Goal: Task Accomplishment & Management: Manage account settings

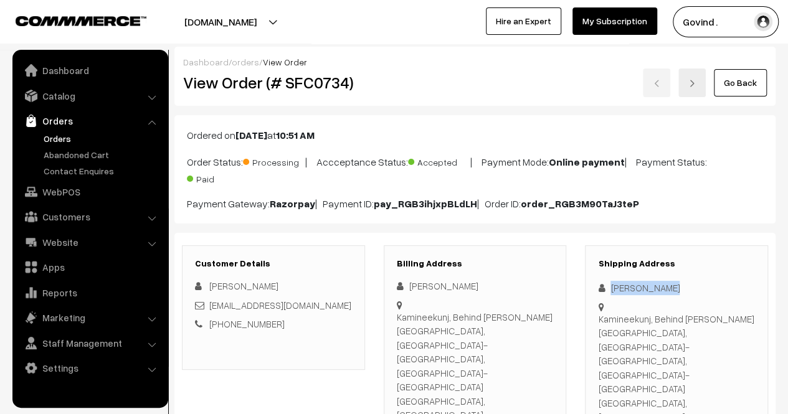
click at [61, 134] on link "Orders" at bounding box center [102, 138] width 123 height 13
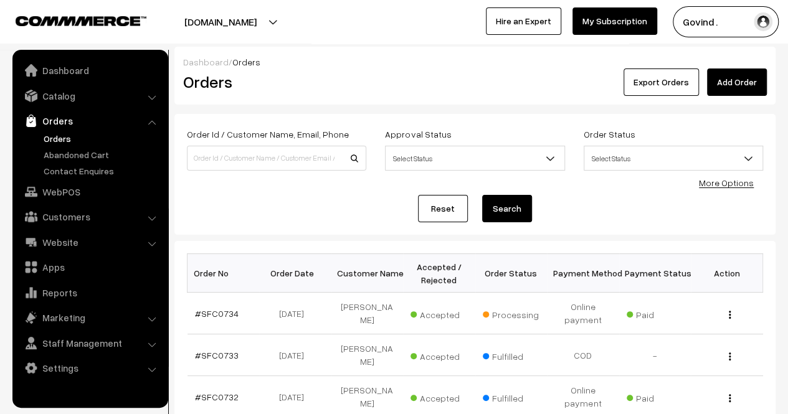
scroll to position [72, 0]
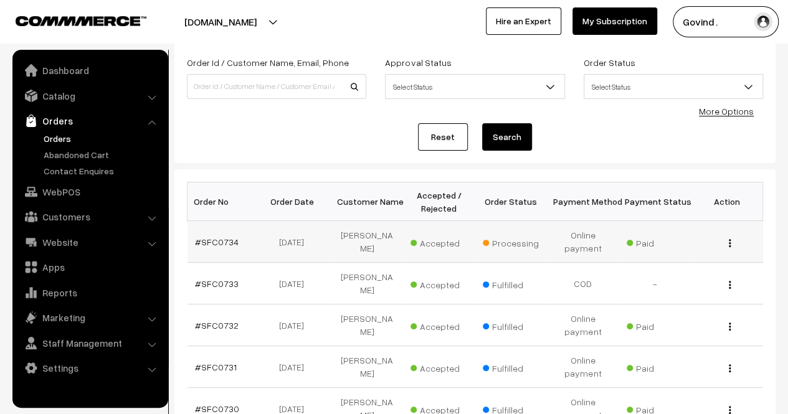
click at [730, 242] on img "button" at bounding box center [730, 243] width 2 height 8
click at [687, 265] on link "View" at bounding box center [675, 260] width 106 height 27
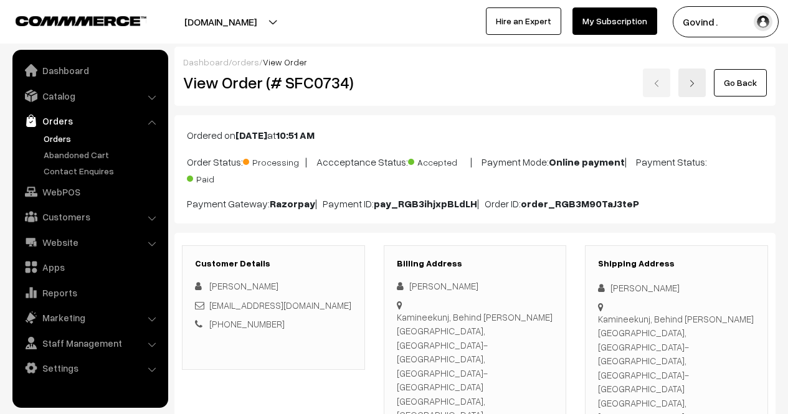
scroll to position [97, 0]
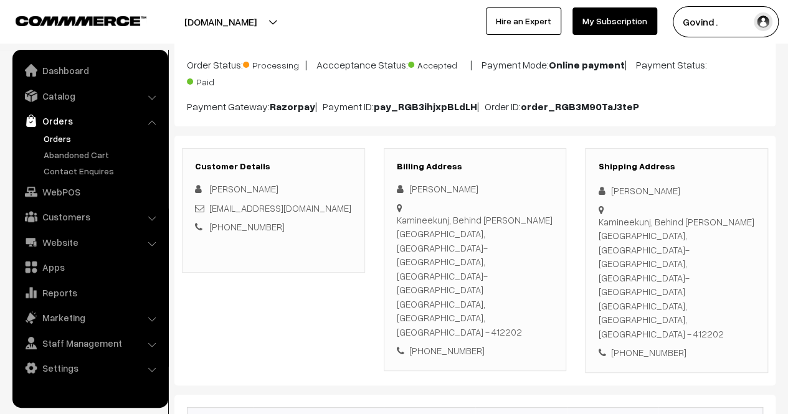
click at [647, 346] on div "[PHONE_NUMBER]" at bounding box center [676, 353] width 157 height 14
copy div "9130137352"
click at [639, 190] on div "[PERSON_NAME]" at bounding box center [676, 191] width 157 height 14
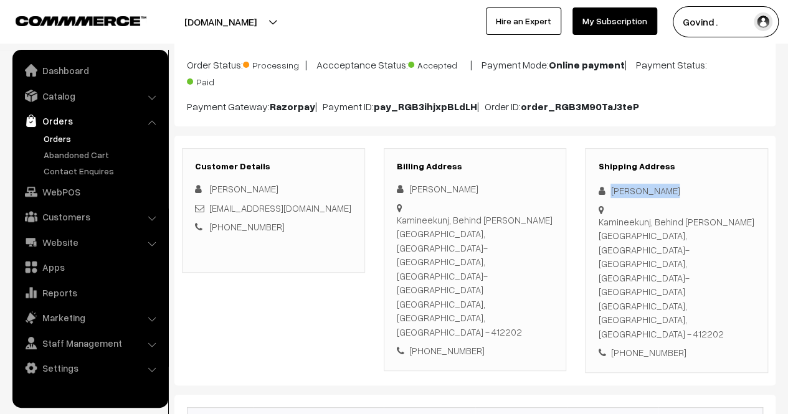
click at [639, 190] on div "[PERSON_NAME]" at bounding box center [676, 191] width 157 height 14
copy div "[PERSON_NAME]"
drag, startPoint x: 735, startPoint y: 236, endPoint x: 598, endPoint y: 218, distance: 137.7
click at [598, 218] on div "Kamineekunj, Behind Shivkrupa Market, Pune-Solapur Road, Uruli-Kanchan Pune, Ma…" at bounding box center [676, 278] width 157 height 127
copy div "Kamineekunj, Behind Shivkrupa Market, Pune-Solapur Road, Uruli-Kanchan"
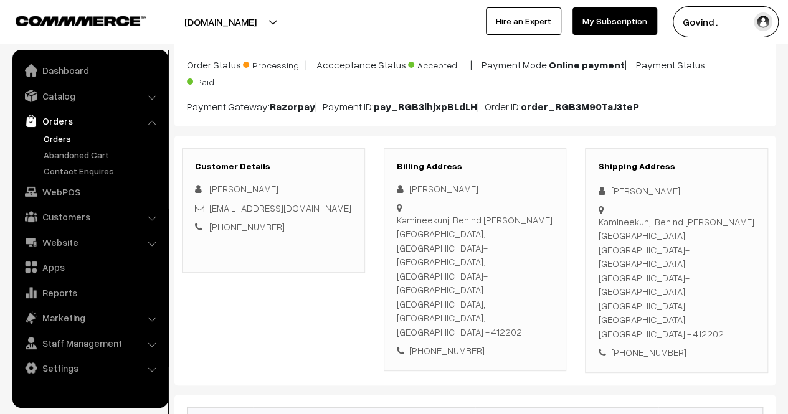
click at [714, 251] on div "Kamineekunj, Behind Shivkrupa Market, Pune-Solapur Road, Uruli-Kanchan Pune, Ma…" at bounding box center [676, 278] width 157 height 127
copy div "412202"
click at [734, 346] on div "+91 9130137352" at bounding box center [676, 353] width 157 height 14
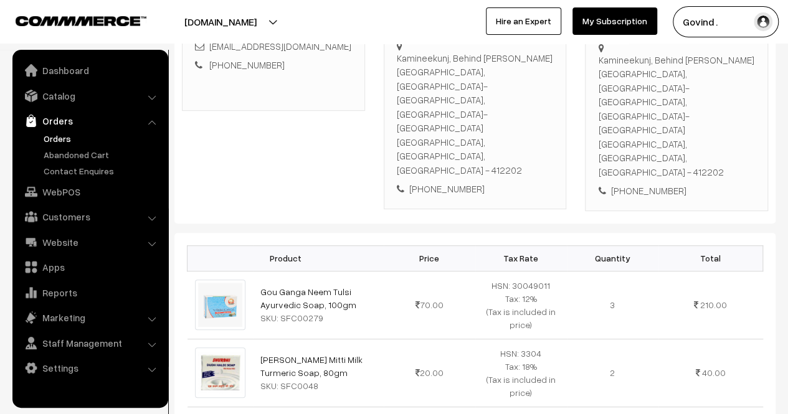
scroll to position [262, 0]
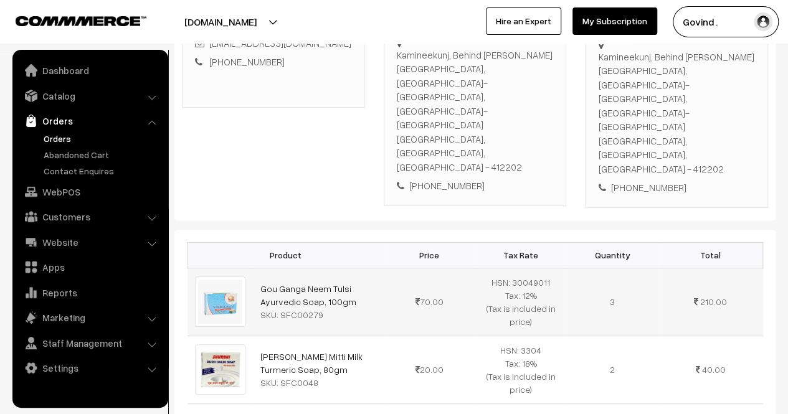
drag, startPoint x: 360, startPoint y: 218, endPoint x: 256, endPoint y: 199, distance: 106.5
click at [256, 268] on td "Gou Ganga Neem Tulsi Ayurvedic Soap, 100gm SKU: SFC00279" at bounding box center [318, 302] width 131 height 68
copy link "Gou Ganga Neem Tulsi Ayurvedic Soap, 100gm"
drag, startPoint x: 343, startPoint y: 285, endPoint x: 252, endPoint y: 268, distance: 91.9
click at [253, 336] on td "Surbhi Multani Mitti Milk Turmeric Soap, 80gm SKU: SFC0048" at bounding box center [318, 370] width 131 height 68
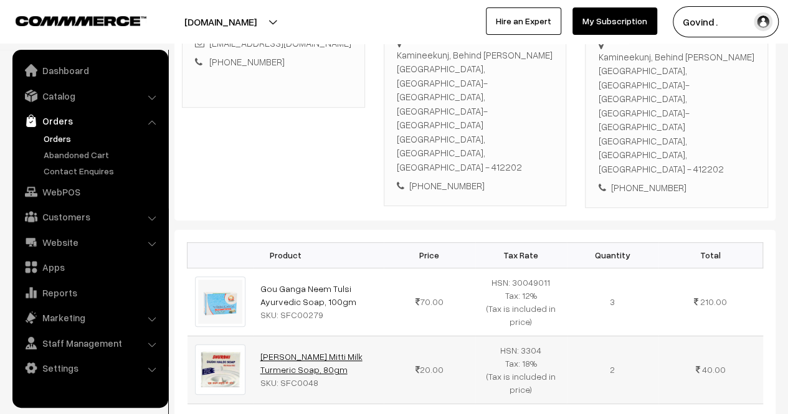
copy link "[PERSON_NAME] Mitti Milk Turmeric Soap, 80gm"
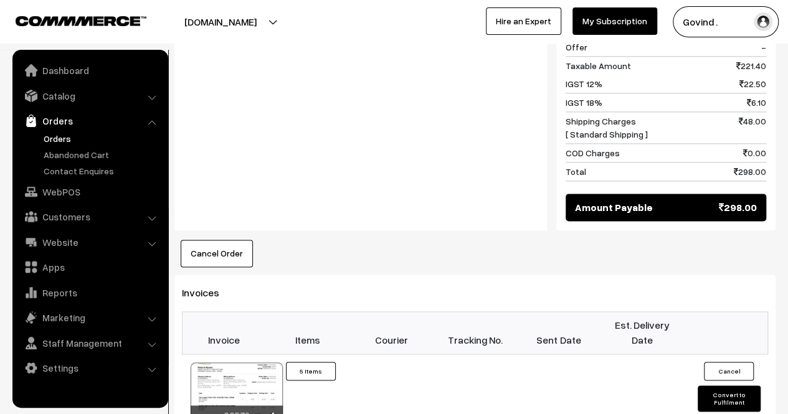
scroll to position [795, 0]
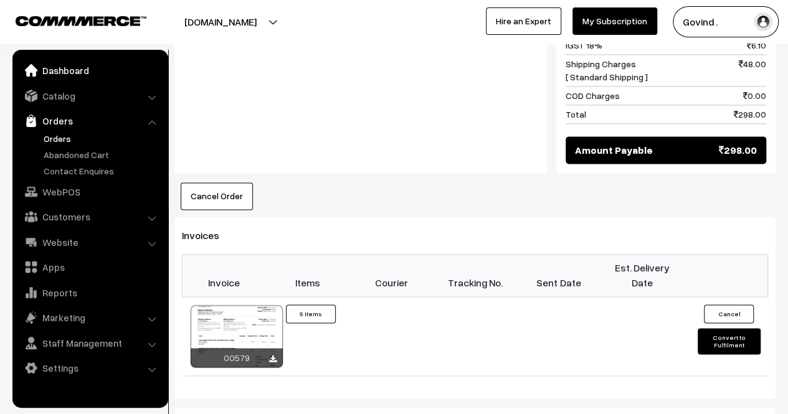
click at [85, 71] on link "Dashboard" at bounding box center [90, 70] width 148 height 22
